Goal: Transaction & Acquisition: Book appointment/travel/reservation

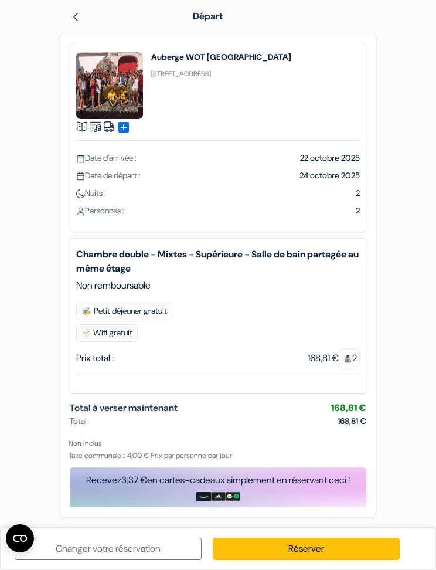
click at [322, 547] on link "Réserver" at bounding box center [306, 549] width 187 height 22
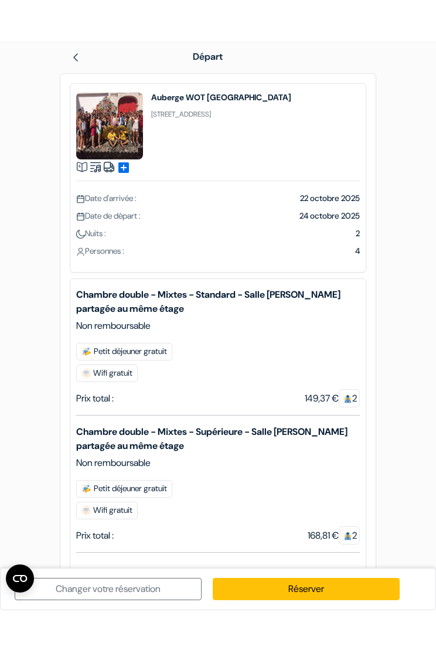
scroll to position [45, 0]
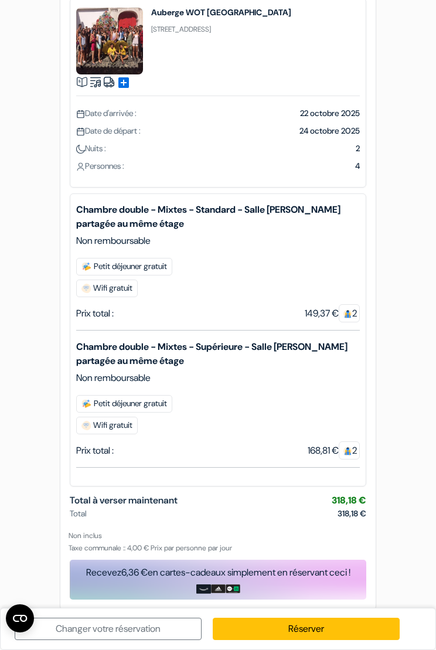
click at [319, 255] on div "Chambre double - Mixtes - Standard - Salle de bain partagée au même étage Non r…" at bounding box center [218, 262] width 284 height 118
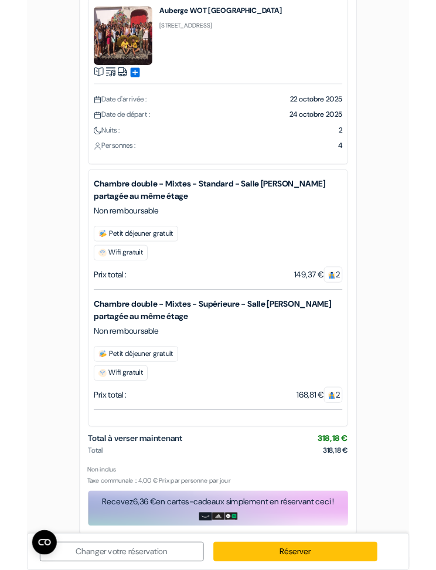
scroll to position [0, 0]
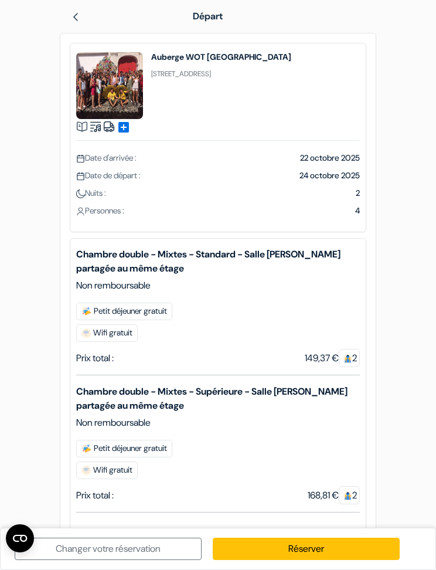
click at [164, 547] on link "Changer votre réservation" at bounding box center [108, 549] width 187 height 22
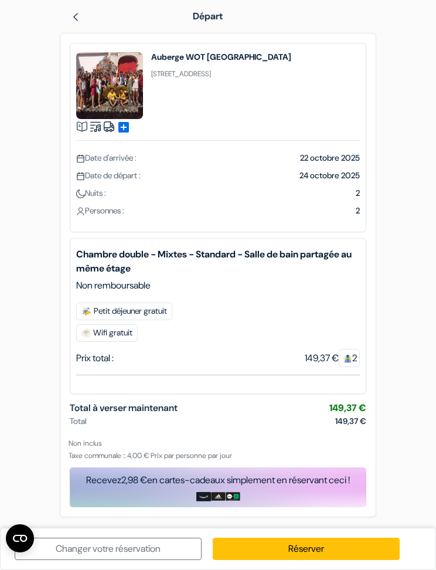
click at [111, 121] on img at bounding box center [109, 127] width 12 height 12
click at [110, 127] on img at bounding box center [109, 127] width 12 height 12
click at [131, 129] on span "add_box" at bounding box center [124, 127] width 14 height 14
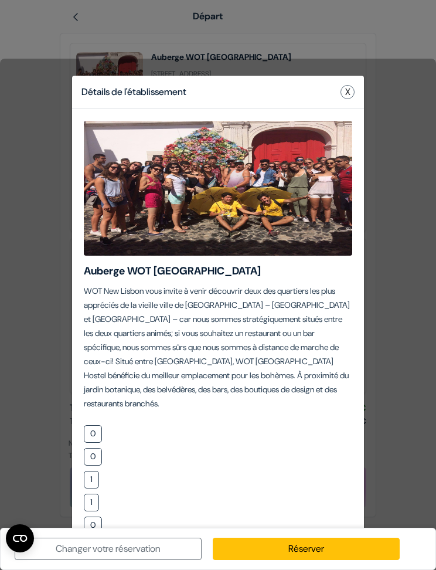
click at [349, 87] on button "X" at bounding box center [348, 92] width 14 height 14
